Goal: Navigation & Orientation: Find specific page/section

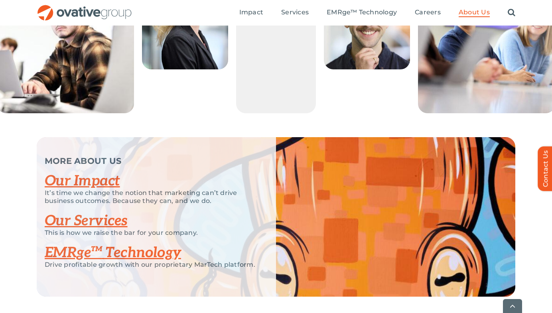
scroll to position [1575, 0]
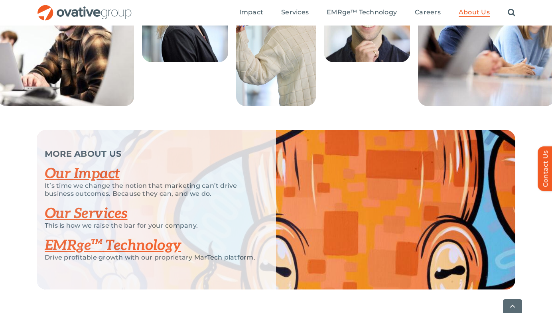
click at [102, 183] on link "Our Impact" at bounding box center [82, 174] width 75 height 18
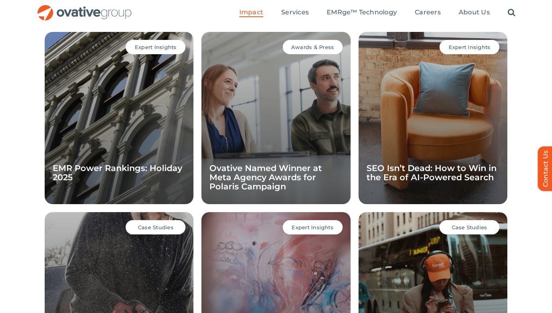
scroll to position [598, 0]
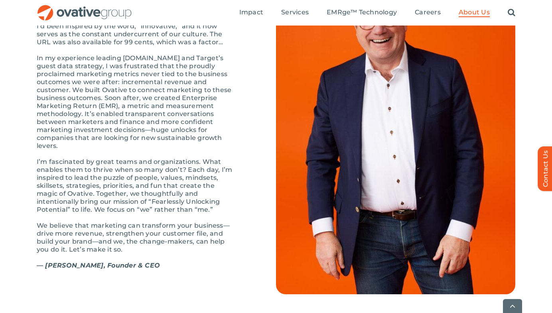
scroll to position [910, 0]
